Goal: Information Seeking & Learning: Learn about a topic

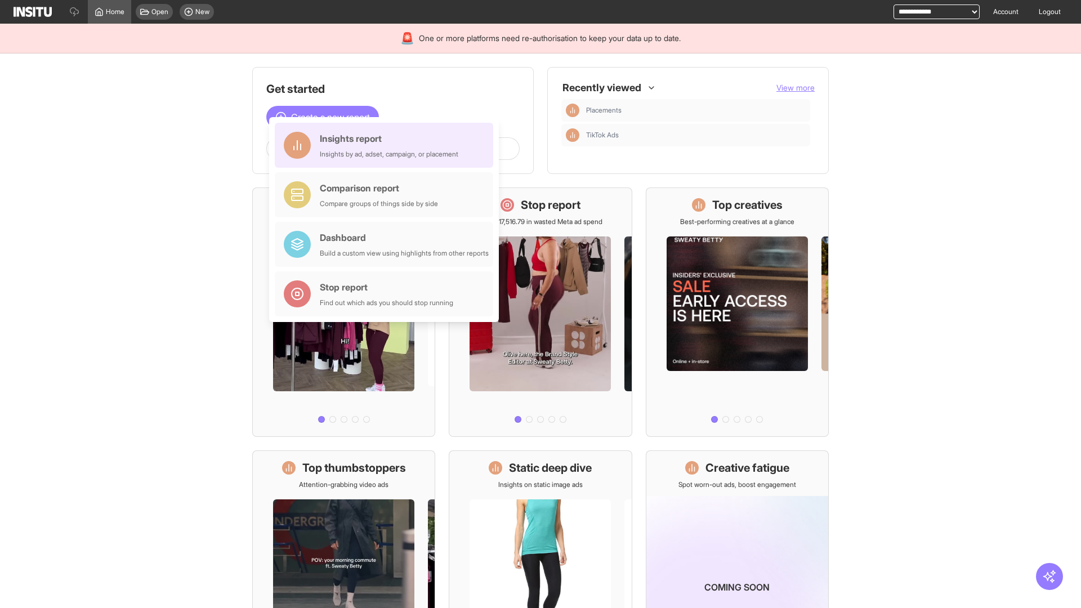
click at [387, 145] on div "Insights report Insights by ad, adset, campaign, or placement" at bounding box center [389, 145] width 139 height 27
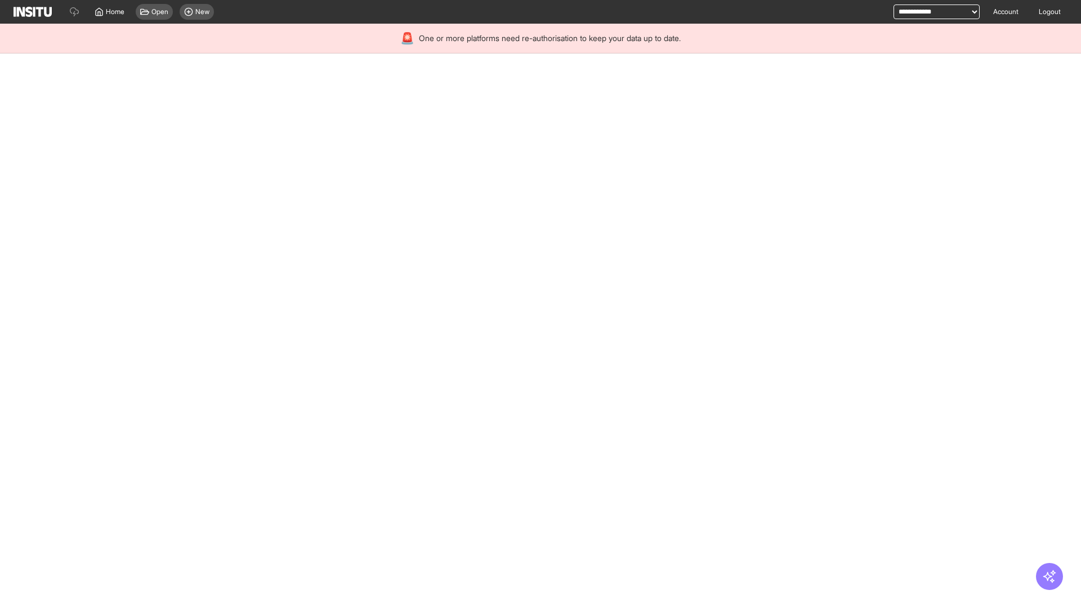
select select "**"
